Goal: Transaction & Acquisition: Purchase product/service

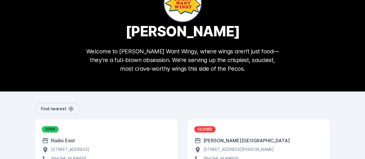
scroll to position [81, 0]
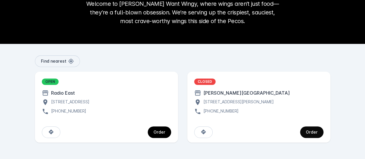
click at [306, 134] on div "Order" at bounding box center [312, 132] width 12 height 4
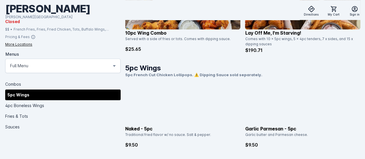
scroll to position [289, 0]
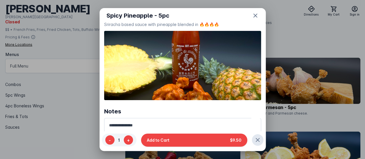
scroll to position [0, 0]
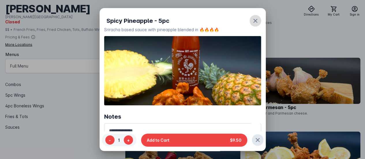
click at [253, 20] on icon "button" at bounding box center [255, 21] width 4 height 4
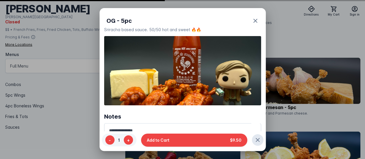
scroll to position [0, 0]
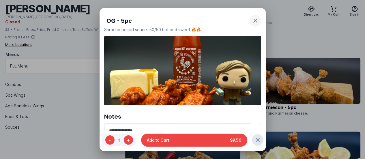
click at [252, 20] on icon "button" at bounding box center [255, 20] width 7 height 7
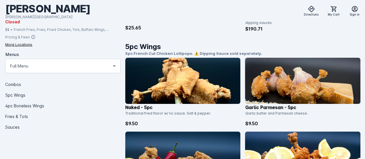
scroll to position [289, 0]
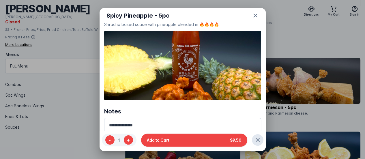
scroll to position [0, 0]
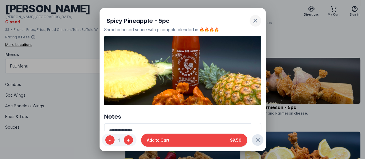
click at [252, 20] on icon "button" at bounding box center [255, 20] width 7 height 7
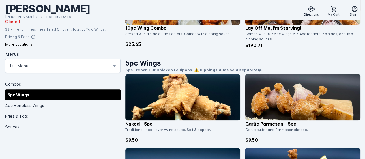
scroll to position [289, 0]
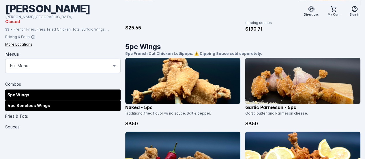
click at [81, 108] on div "4pc Boneless Wings" at bounding box center [62, 105] width 115 height 11
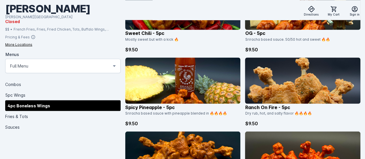
scroll to position [539, 0]
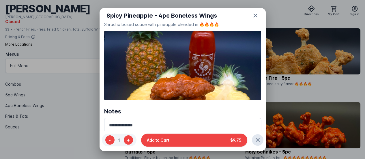
scroll to position [0, 0]
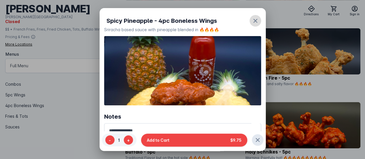
click at [252, 22] on icon "button" at bounding box center [255, 20] width 7 height 7
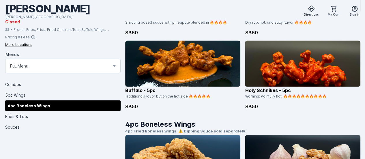
scroll to position [626, 0]
